Goal: Transaction & Acquisition: Obtain resource

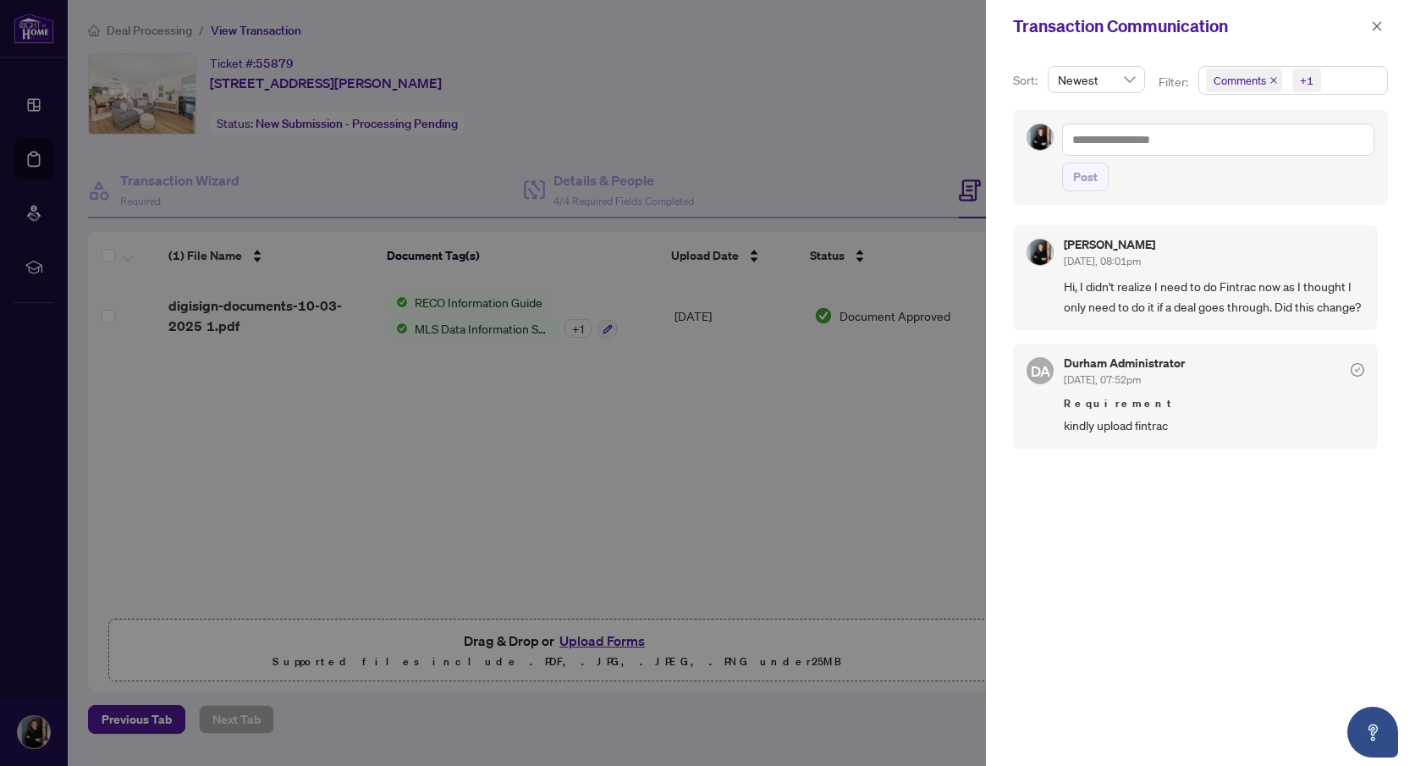
click at [162, 35] on div at bounding box center [707, 383] width 1415 height 766
click at [33, 107] on div at bounding box center [707, 383] width 1415 height 766
click at [1383, 28] on button "button" at bounding box center [1377, 26] width 22 height 20
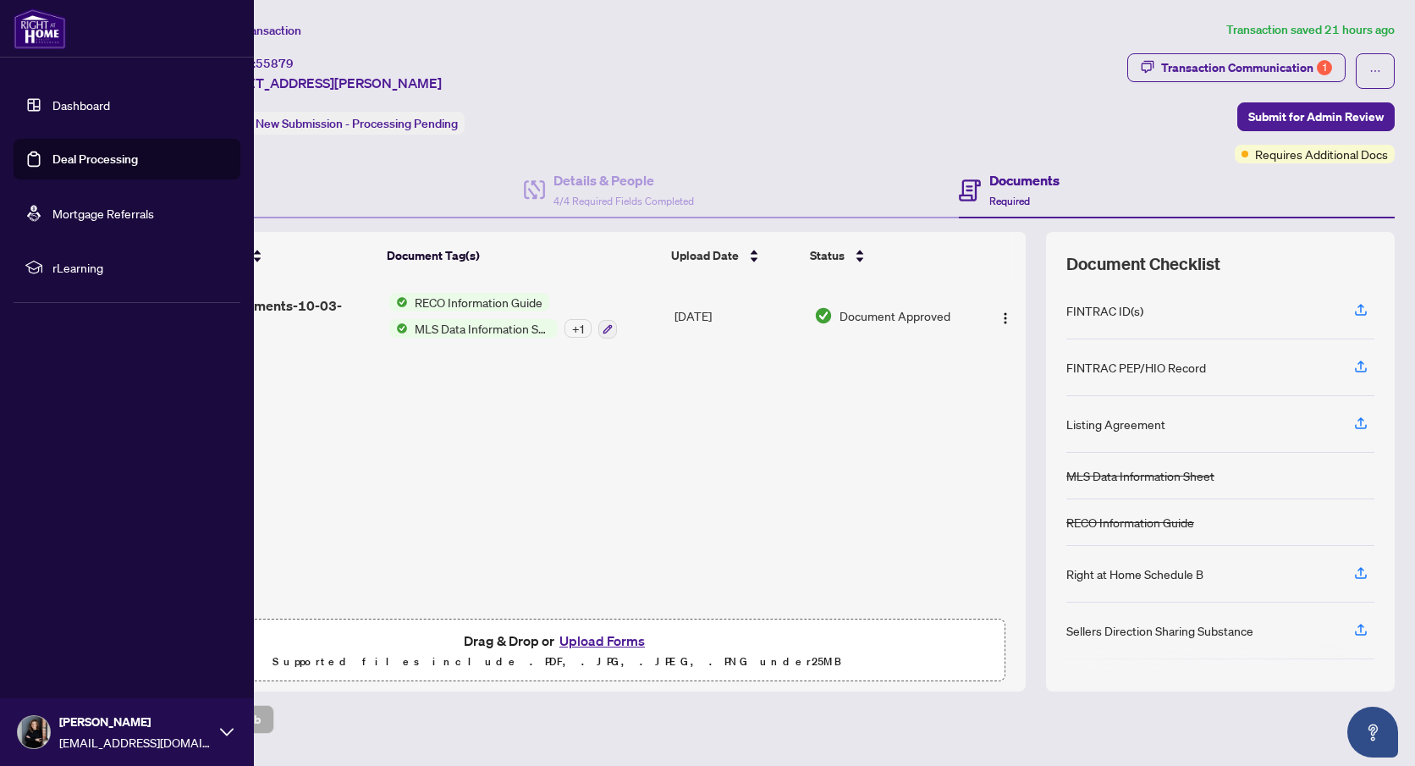
click at [94, 155] on link "Deal Processing" at bounding box center [94, 158] width 85 height 15
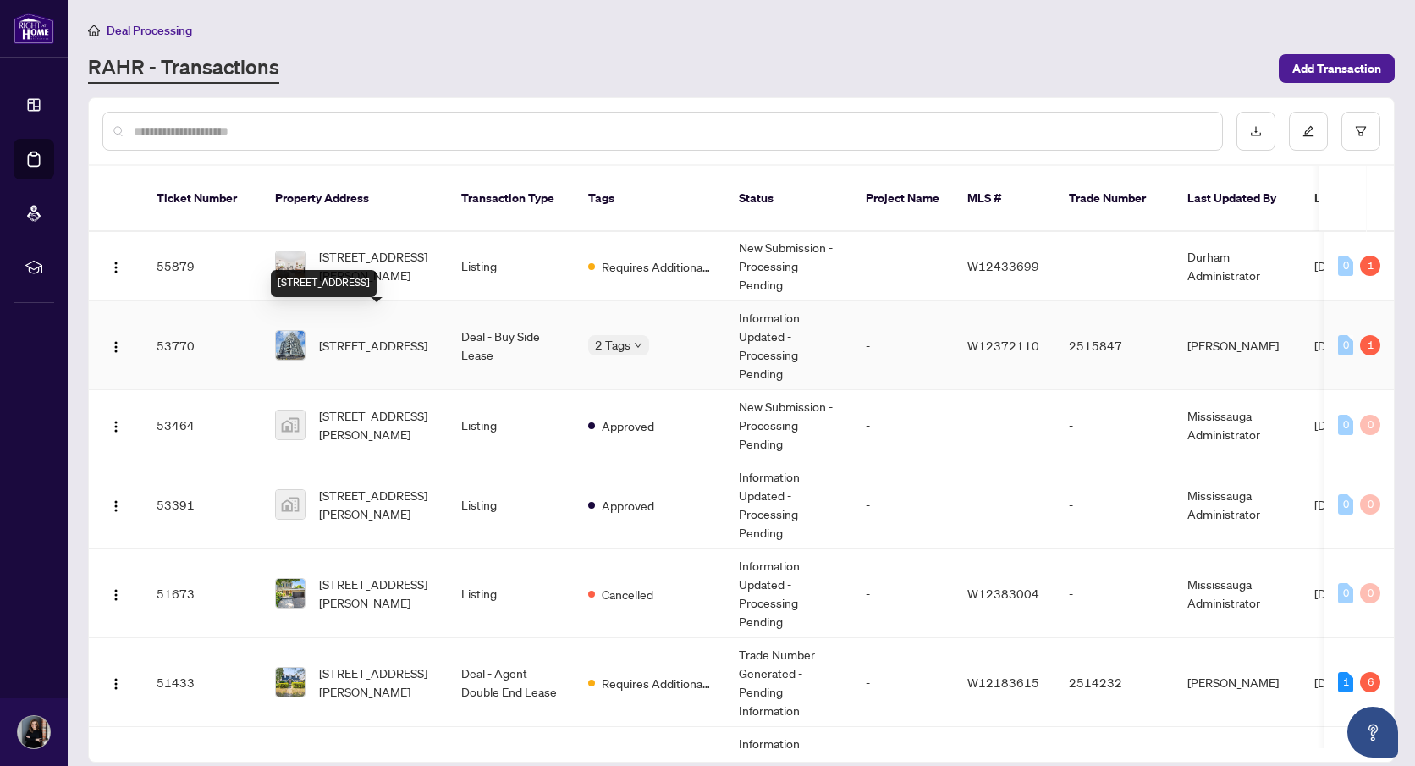
click at [398, 336] on span "503-345 Wheat Boom Dr, Oakville, Ontario L6H 7X4, Canada" at bounding box center [373, 345] width 108 height 19
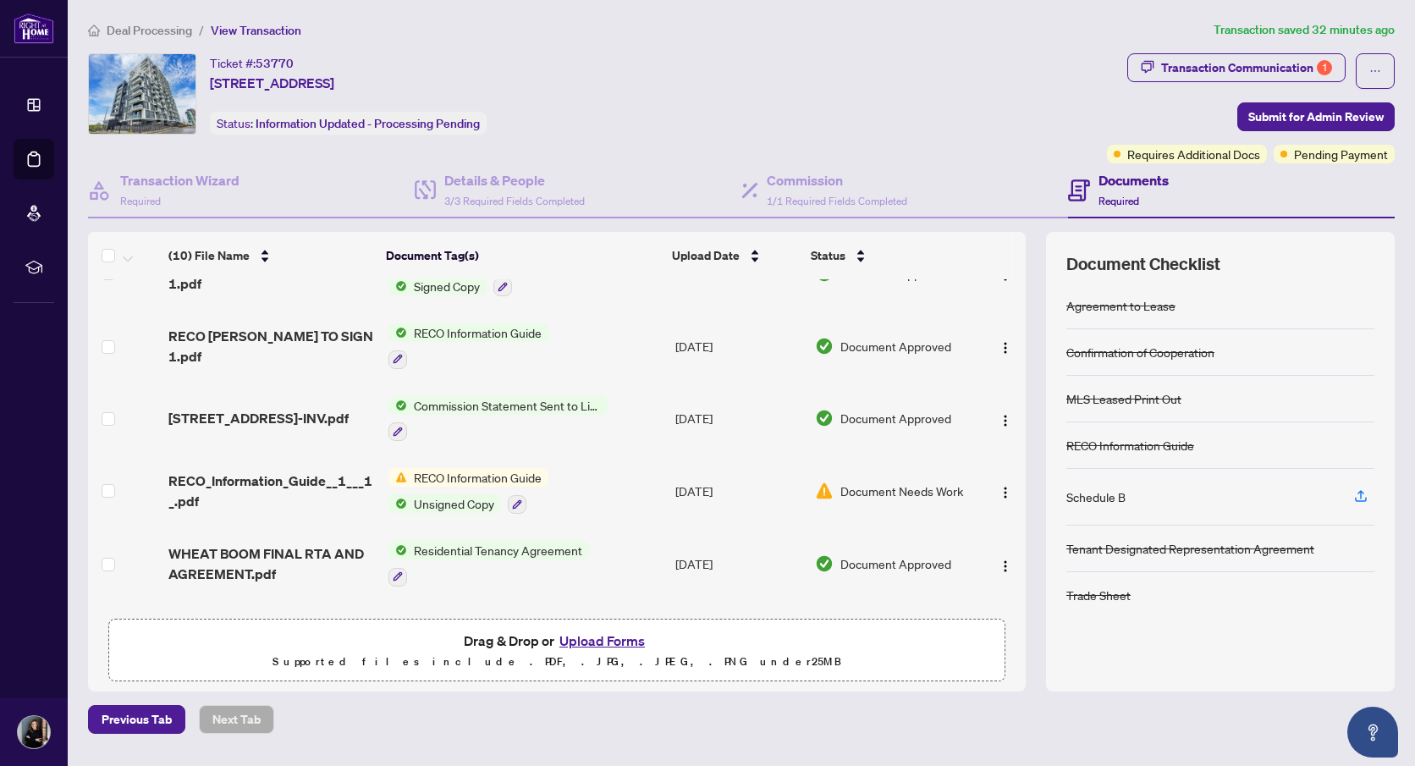
scroll to position [41, 0]
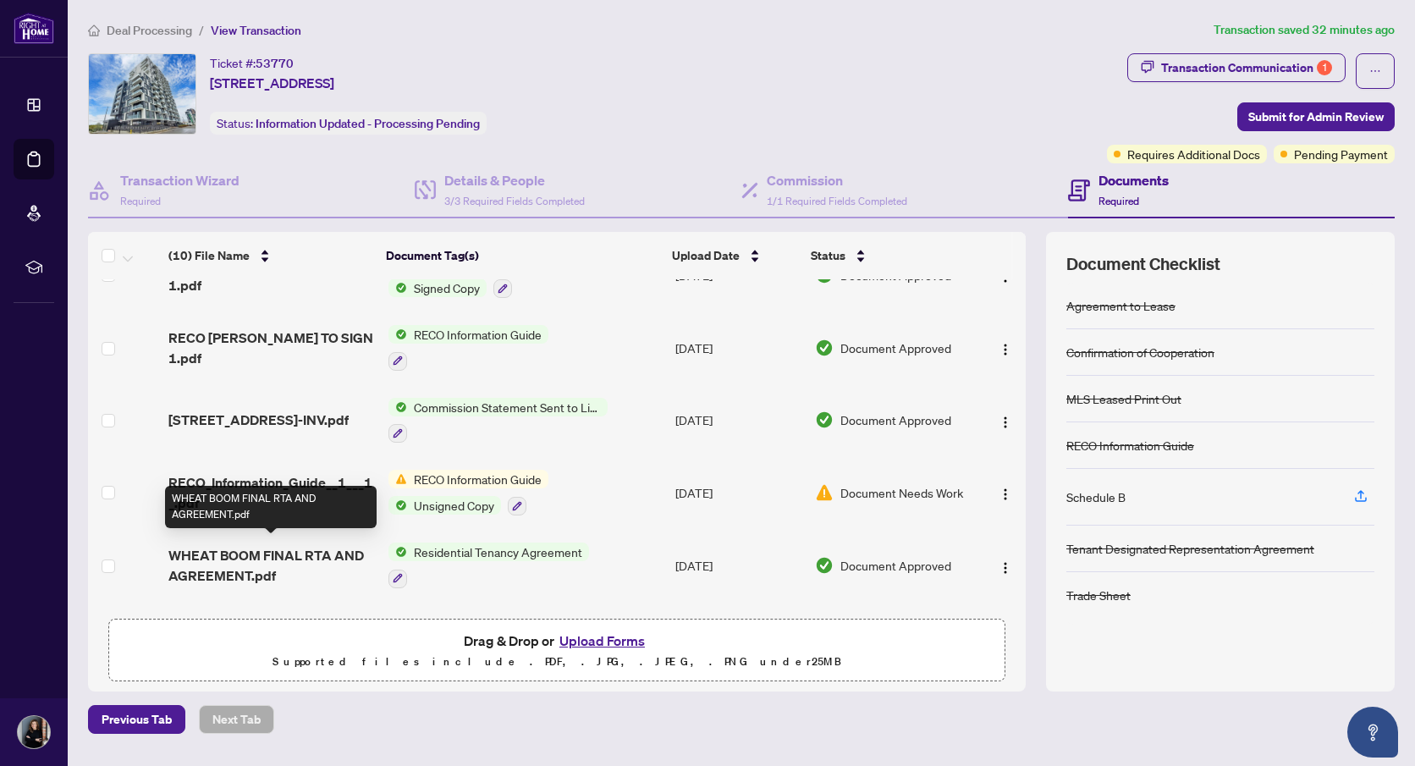
click at [227, 563] on span "WHEAT BOOM FINAL RTA AND AGREEMENT.pdf" at bounding box center [271, 565] width 206 height 41
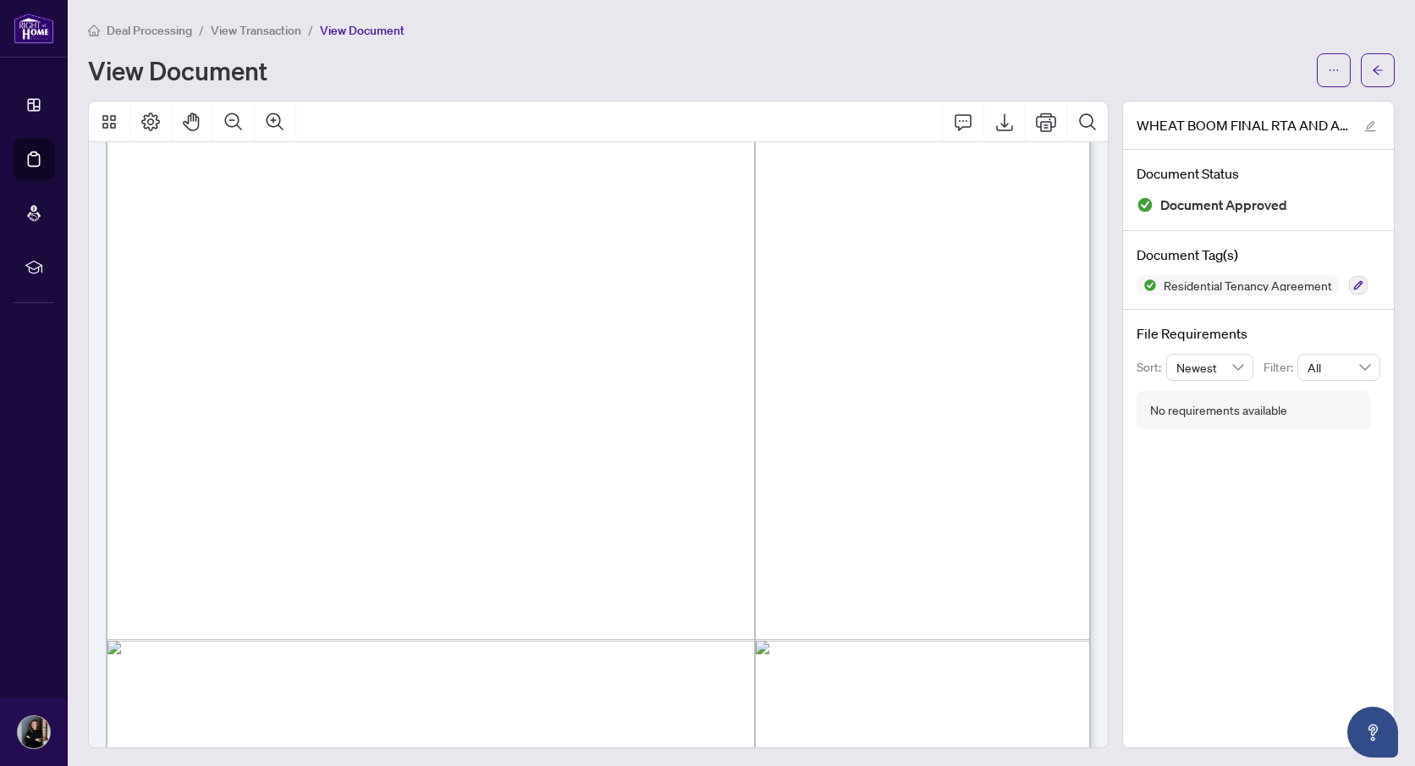
scroll to position [6730, 0]
click at [1004, 126] on icon "Export" at bounding box center [1004, 122] width 20 height 20
